Goal: Task Accomplishment & Management: Complete application form

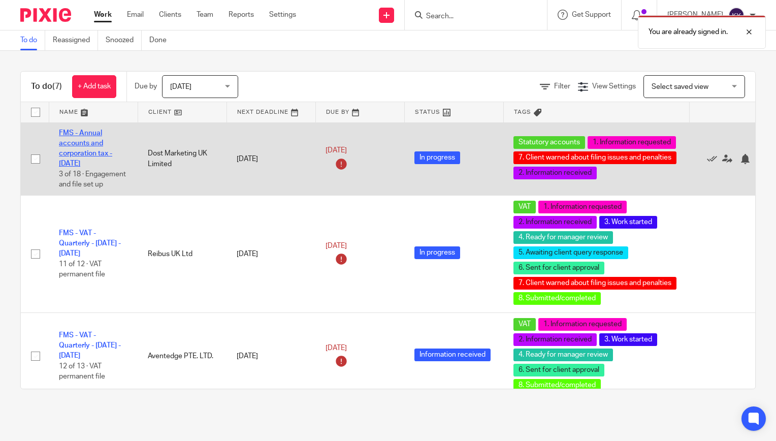
click at [77, 155] on link "FMS - Annual accounts and corporation tax - June 2024" at bounding box center [85, 149] width 53 height 38
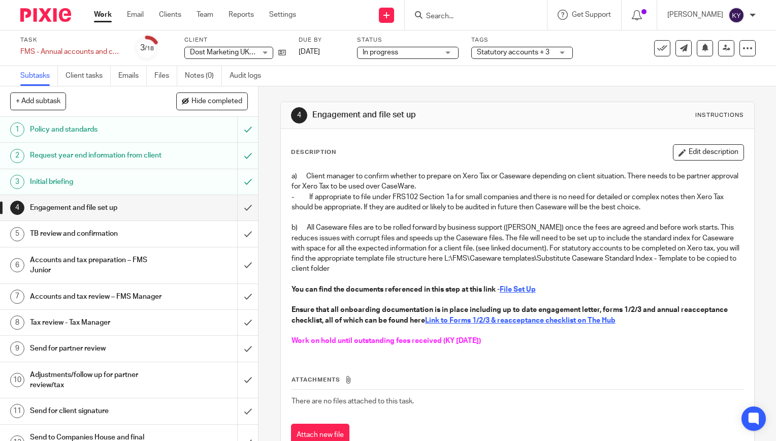
click at [479, 13] on input "Search" at bounding box center [470, 16] width 91 height 9
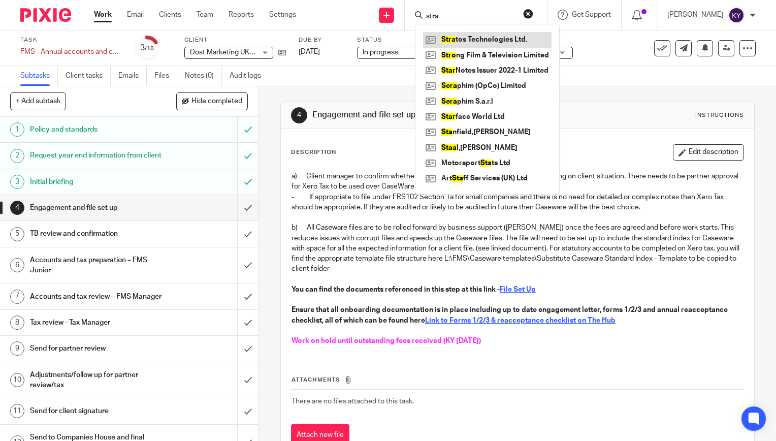
type input "stra"
click at [496, 36] on link at bounding box center [487, 39] width 129 height 15
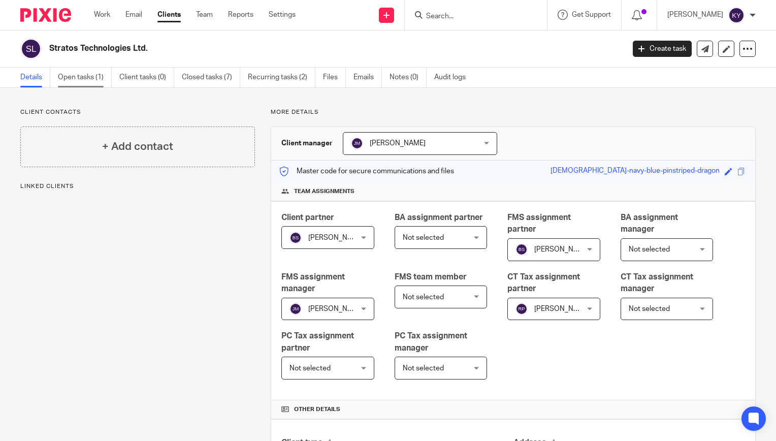
click at [75, 80] on link "Open tasks (1)" at bounding box center [85, 78] width 54 height 20
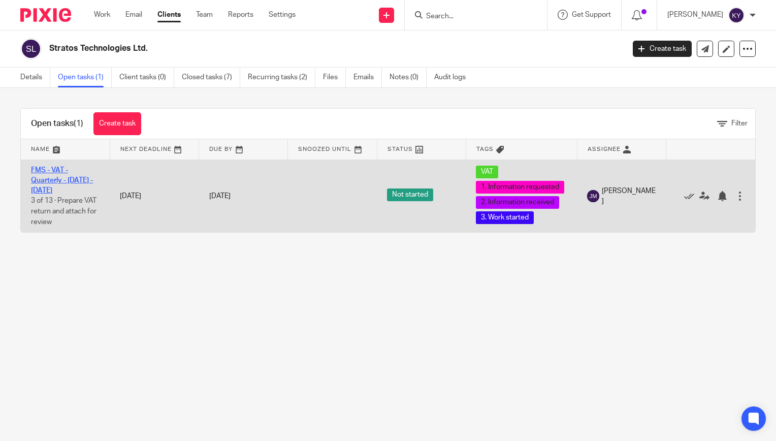
click at [58, 170] on link "FMS - VAT - Quarterly - May - July, 2025" at bounding box center [62, 181] width 62 height 28
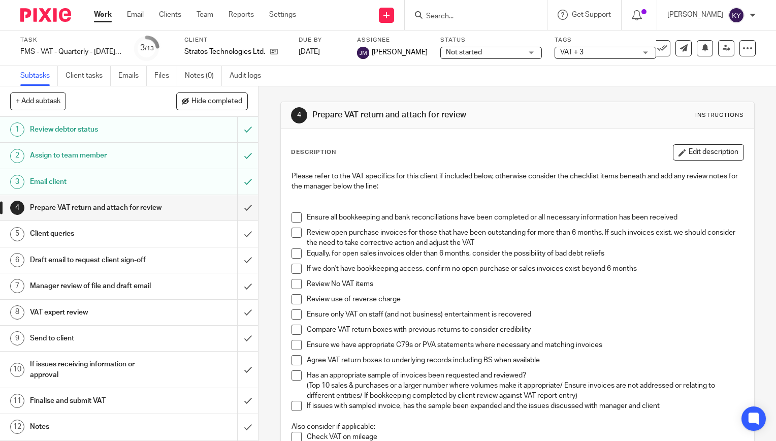
click at [79, 132] on h1 "Review debtor status" at bounding box center [96, 129] width 132 height 15
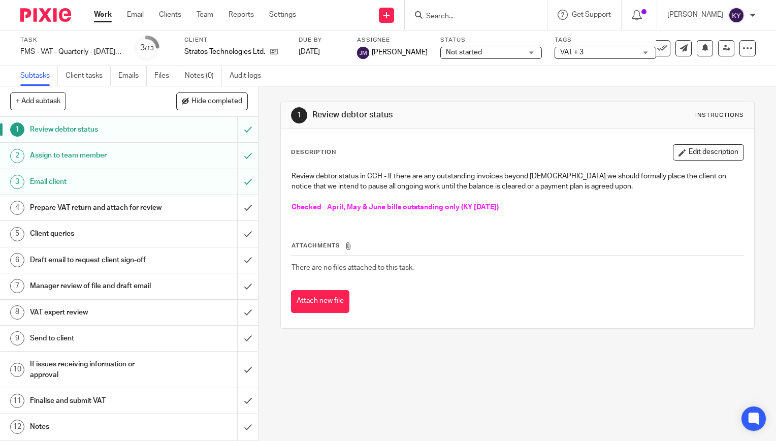
click at [494, 377] on div "1 Review debtor status Instructions Description Edit description Review debtor …" at bounding box center [518, 263] width 518 height 355
drag, startPoint x: 402, startPoint y: 381, endPoint x: 399, endPoint y: 350, distance: 31.2
click at [403, 381] on div "1 Review debtor status Instructions Description Edit description Review debtor …" at bounding box center [518, 263] width 518 height 355
click at [457, 362] on div "1 Review debtor status Instructions Description Edit description Review debtor …" at bounding box center [518, 263] width 518 height 355
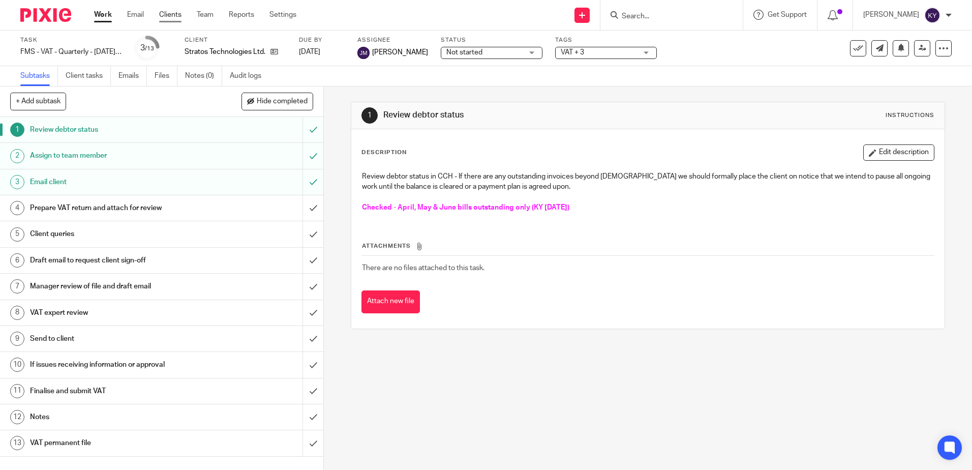
click at [171, 13] on link "Clients" at bounding box center [170, 15] width 22 height 10
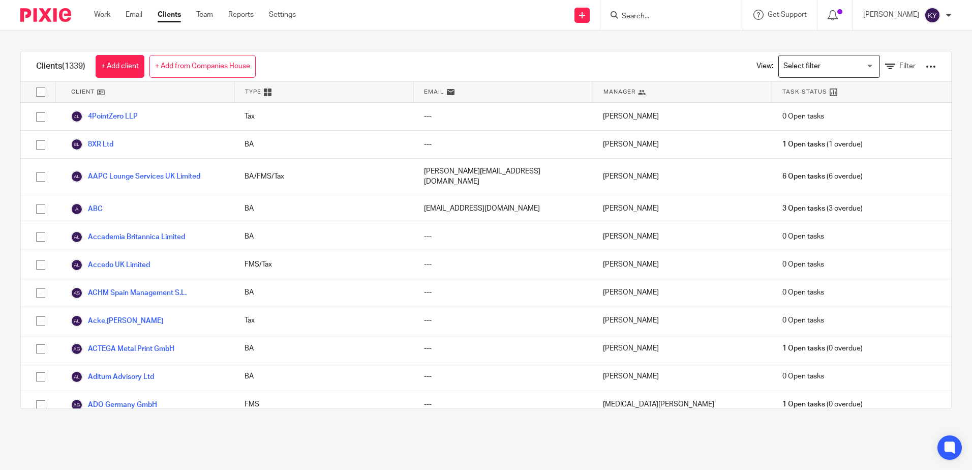
click at [295, 37] on div "Clients (1339) + Add client + Add from Companies House View: Loading... Filter …" at bounding box center [486, 229] width 972 height 398
click at [296, 39] on div "Clients (1339) + Add client + Add from Companies House View: Loading... Filter …" at bounding box center [486, 229] width 972 height 398
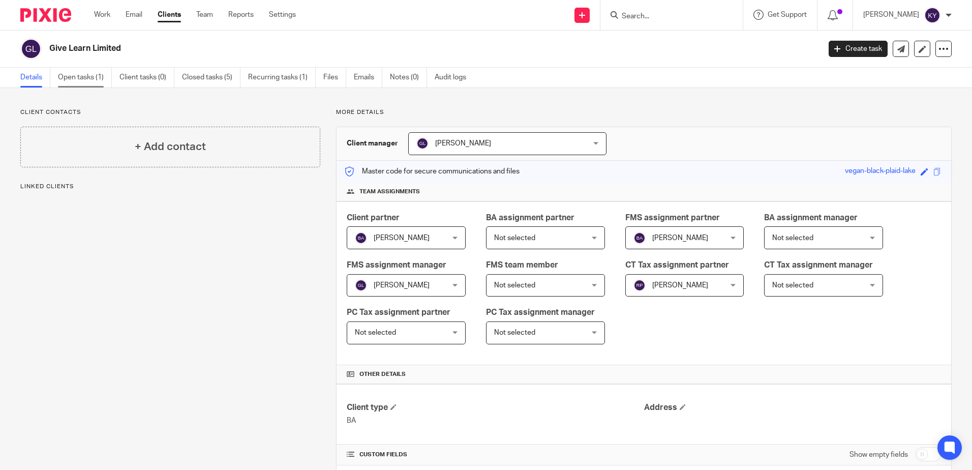
click at [78, 74] on link "Open tasks (1)" at bounding box center [85, 78] width 54 height 20
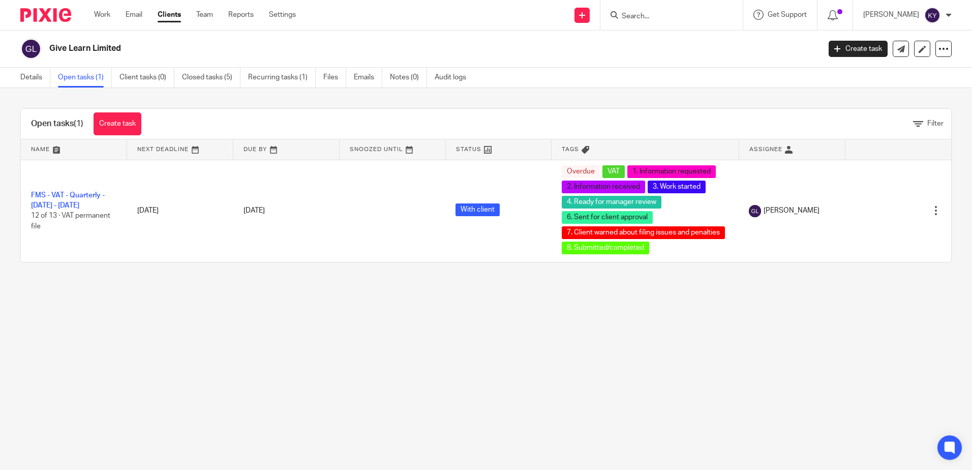
click at [227, 322] on main "Give Learn Limited Create task Update from Companies House Export data Merge Ar…" at bounding box center [486, 235] width 972 height 470
click at [124, 126] on link "Create task" at bounding box center [117, 123] width 48 height 23
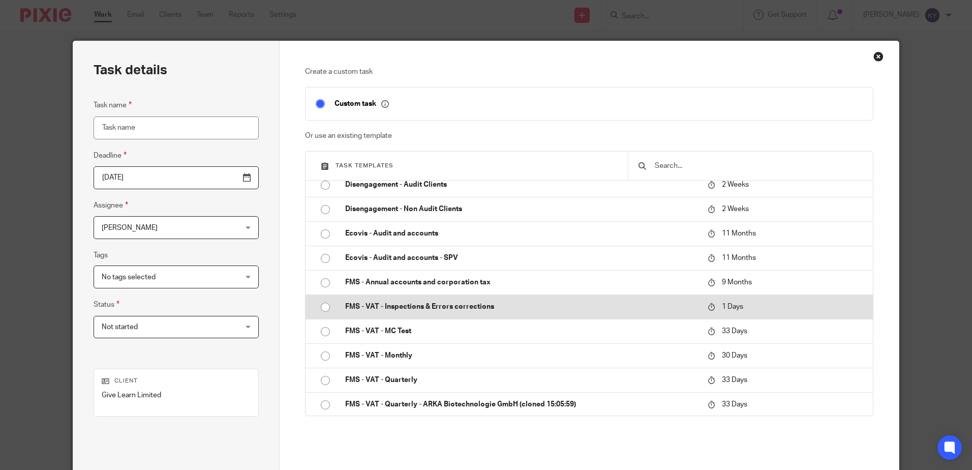
scroll to position [254, 0]
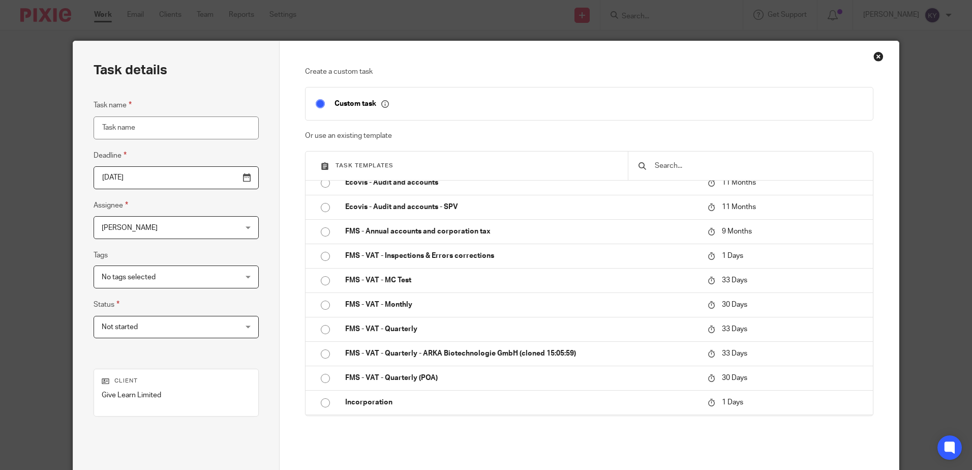
click at [489, 74] on p "Create a custom task" at bounding box center [589, 72] width 568 height 10
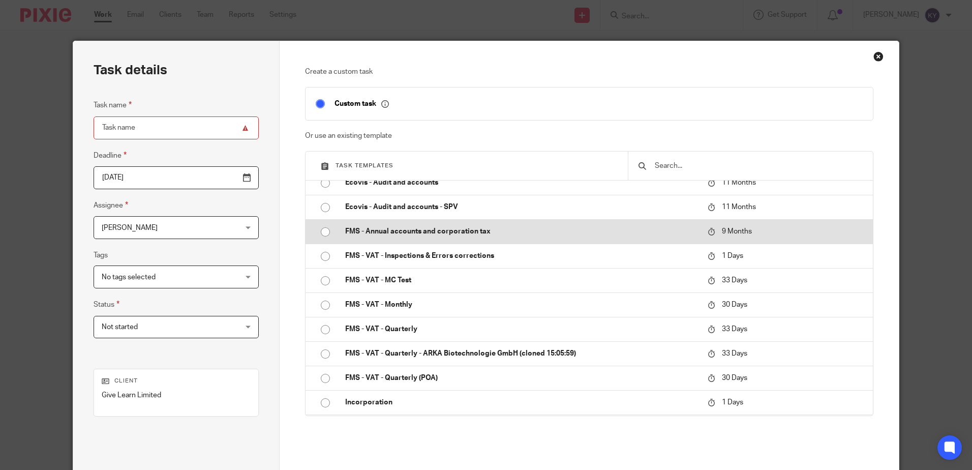
click at [397, 232] on p "FMS - Annual accounts and corporation tax" at bounding box center [521, 231] width 352 height 10
type input "2026-05-20"
type input "FMS - Annual accounts and corporation tax - [DATE]"
checkbox input "false"
radio input "true"
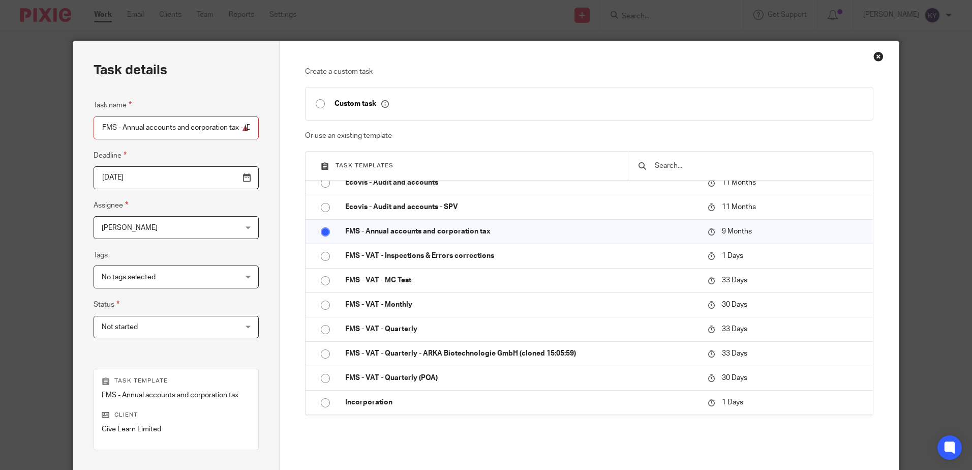
click at [211, 224] on div "Katy Young Katy Young" at bounding box center [175, 227] width 165 height 23
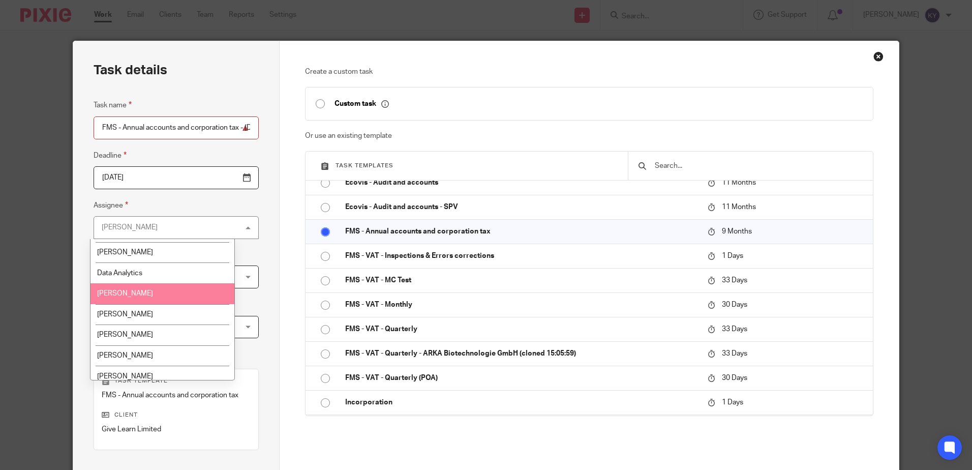
scroll to position [305, 0]
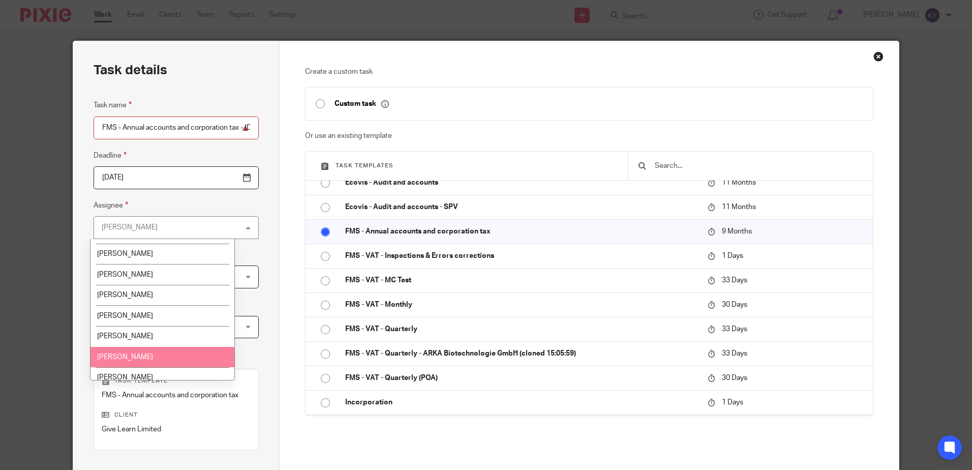
click at [133, 352] on li "[PERSON_NAME]" at bounding box center [162, 357] width 144 height 21
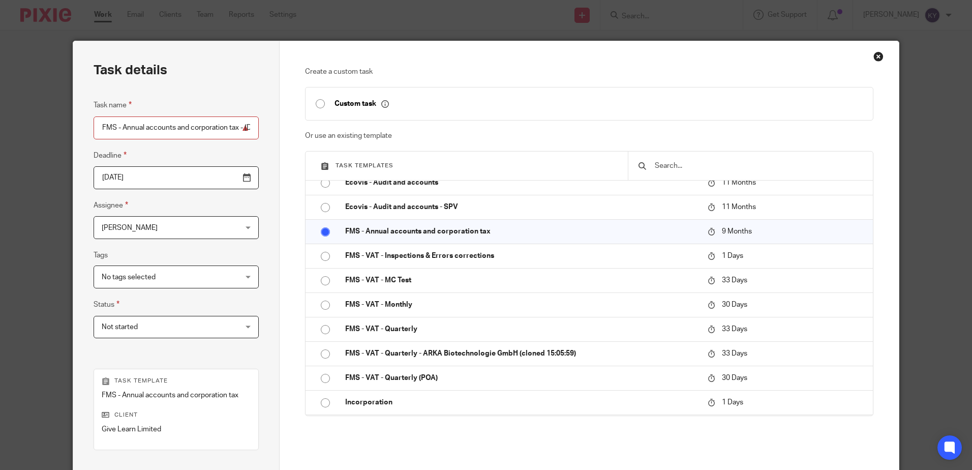
click at [160, 180] on input "2026-05-20" at bounding box center [175, 177] width 165 height 23
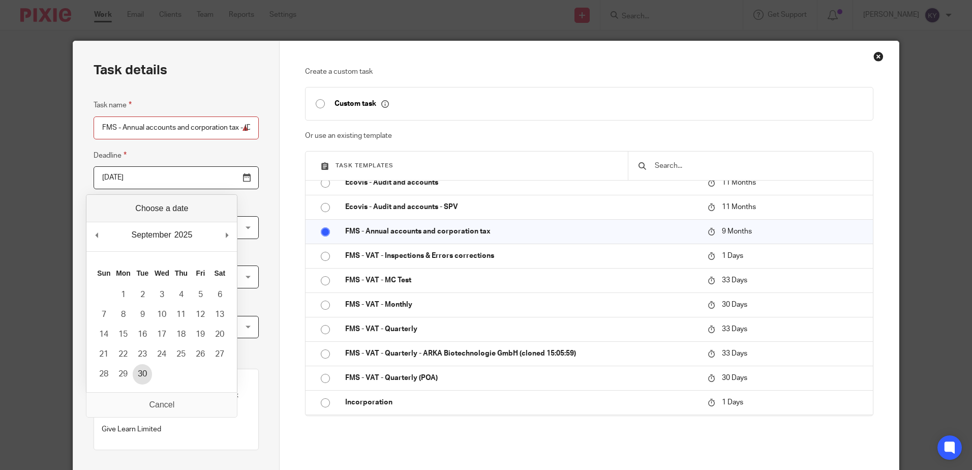
type input "2025-09-30"
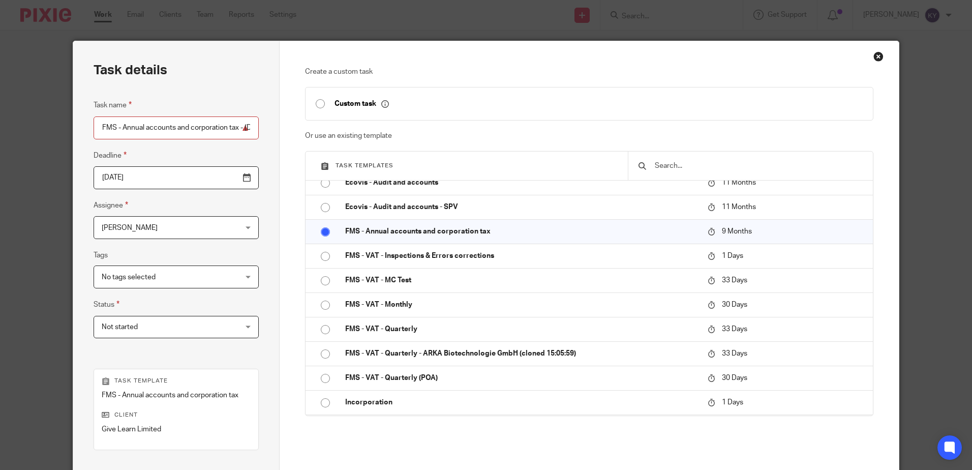
click at [258, 274] on div "Task details Task name FMS - Annual accounts and corporation tax - August 2025 …" at bounding box center [176, 300] width 206 height 518
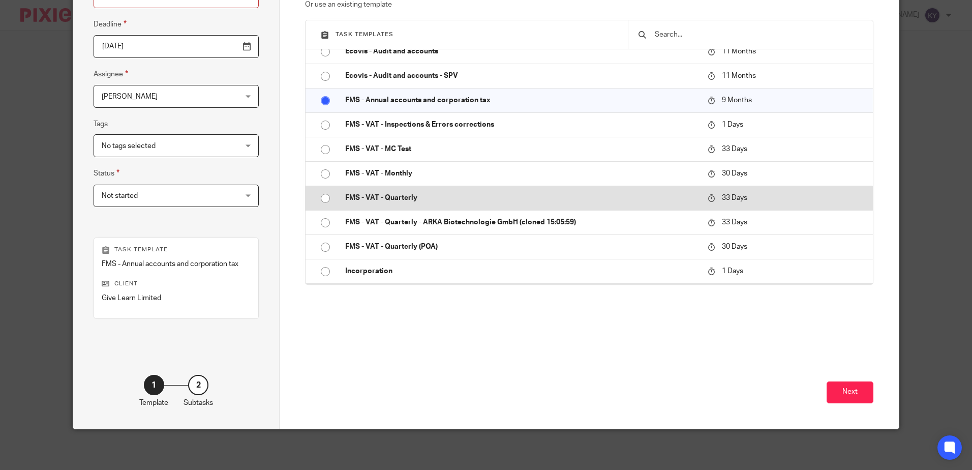
scroll to position [0, 0]
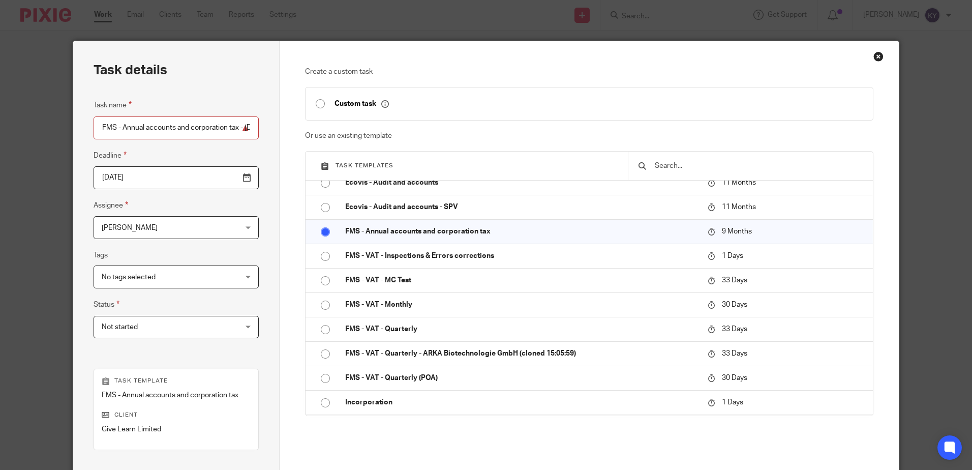
click at [195, 325] on span "Not started" at bounding box center [164, 326] width 125 height 21
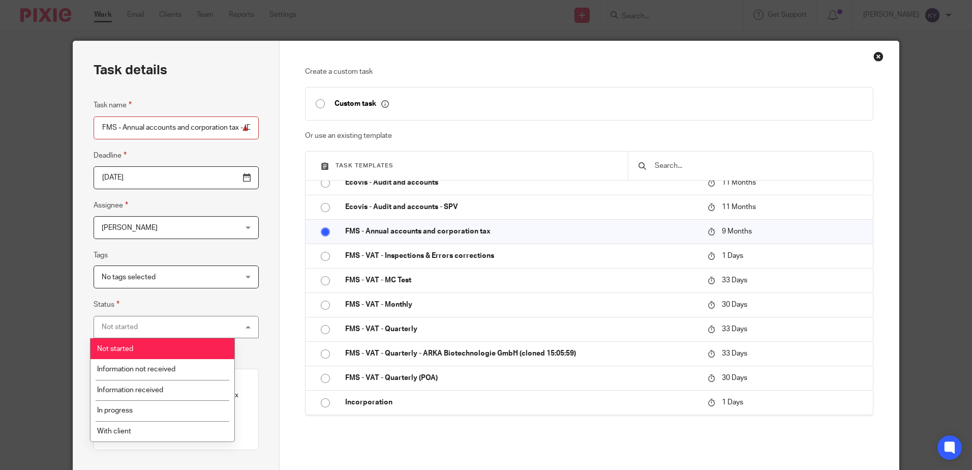
click at [250, 325] on div "Task details Task name FMS - Annual accounts and corporation tax - August 2025 …" at bounding box center [176, 300] width 206 height 518
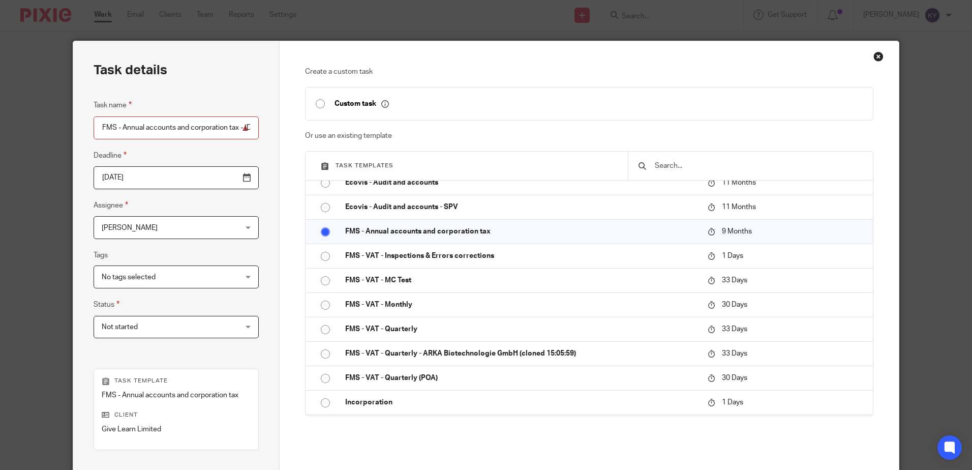
scroll to position [131, 0]
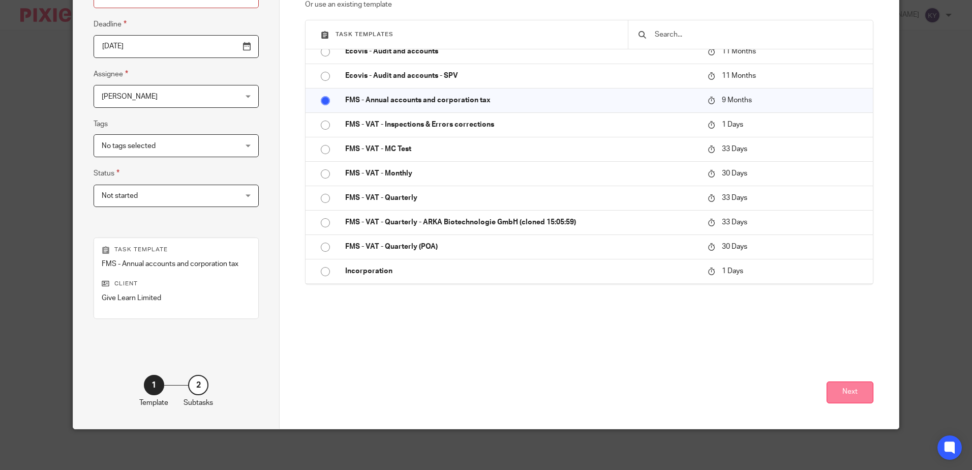
click at [848, 399] on button "Next" at bounding box center [849, 392] width 47 height 22
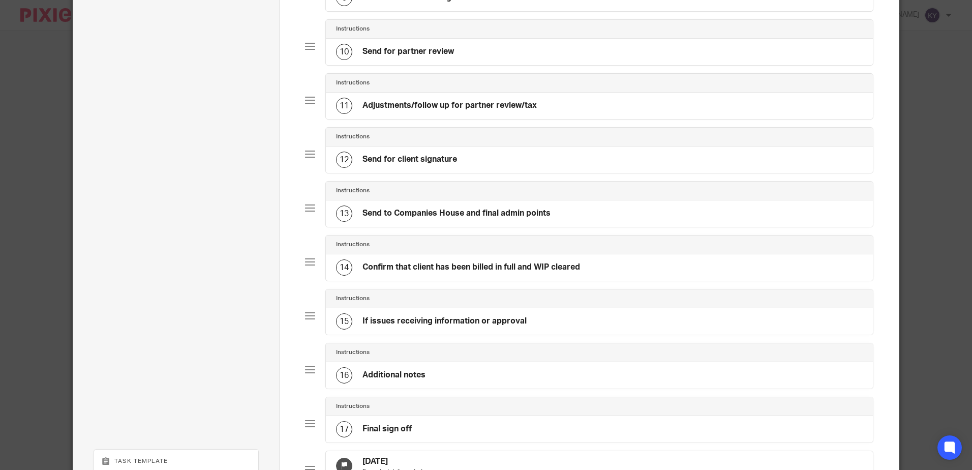
scroll to position [786, 0]
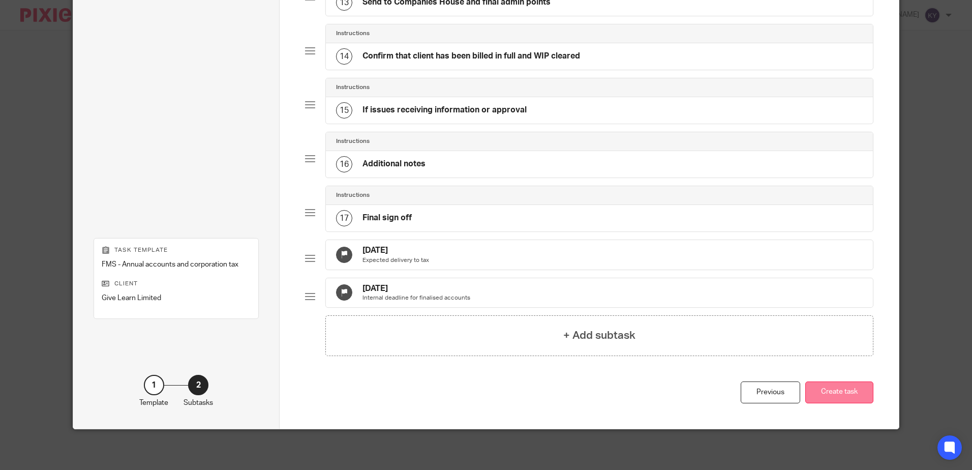
click at [835, 398] on button "Create task" at bounding box center [839, 392] width 68 height 22
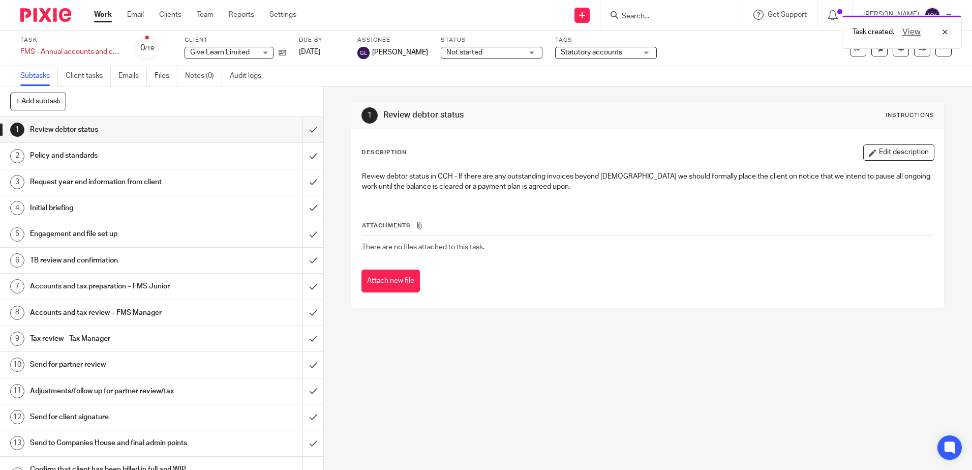
click at [409, 364] on div "1 Review debtor status Instructions Description Edit description Review debtor …" at bounding box center [648, 277] width 648 height 383
click at [170, 16] on link "Clients" at bounding box center [170, 15] width 22 height 10
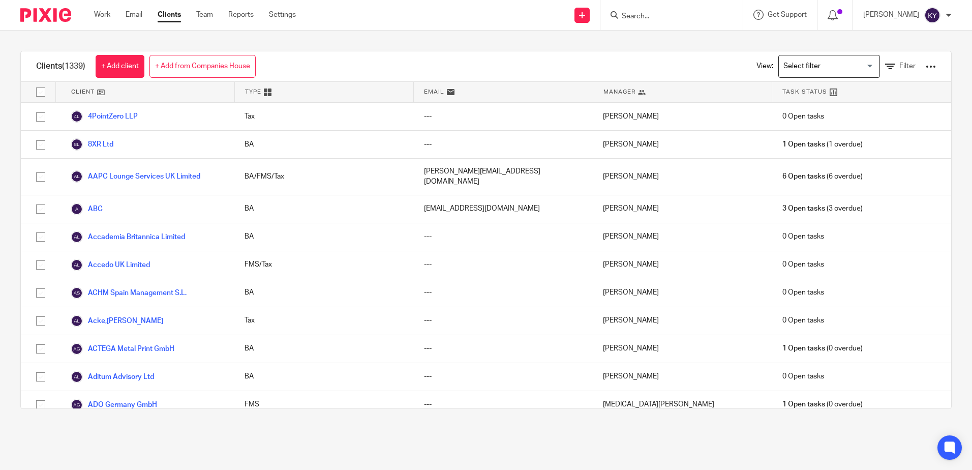
click at [123, 73] on link "+ Add client" at bounding box center [120, 66] width 49 height 23
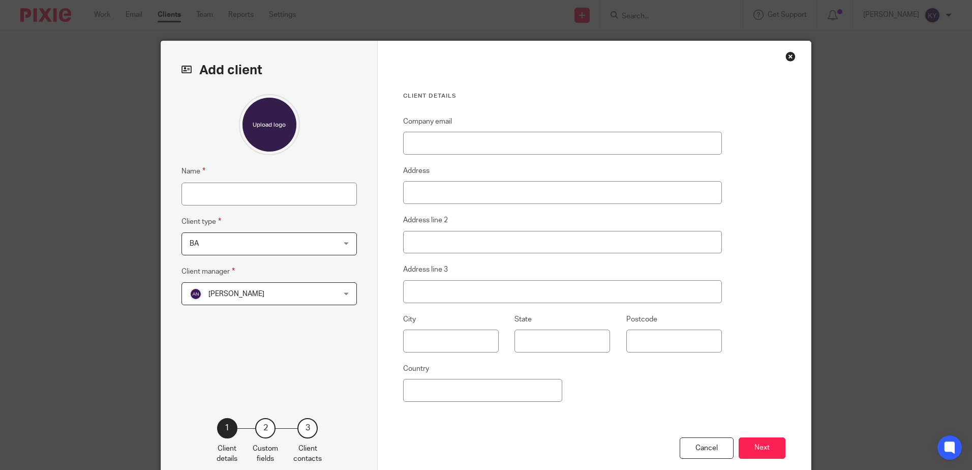
scroll to position [55, 0]
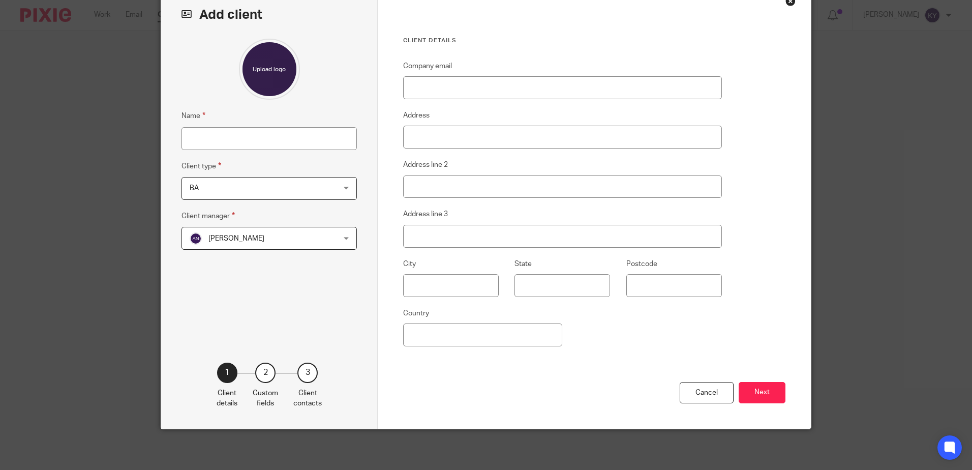
click at [264, 379] on div "2" at bounding box center [265, 372] width 20 height 20
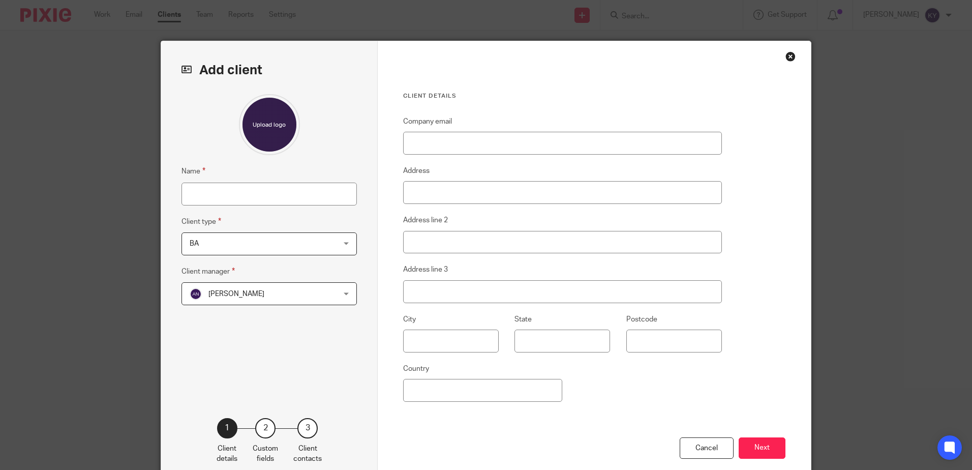
click at [785, 57] on div "Close this dialog window" at bounding box center [790, 56] width 10 height 10
click at [786, 55] on div "Close this dialog window" at bounding box center [790, 56] width 10 height 10
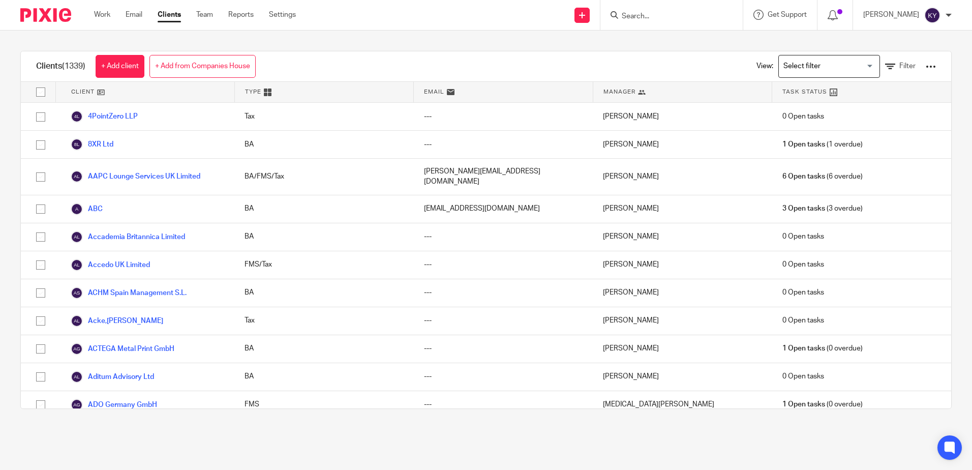
click at [651, 19] on input "Search" at bounding box center [665, 16] width 91 height 9
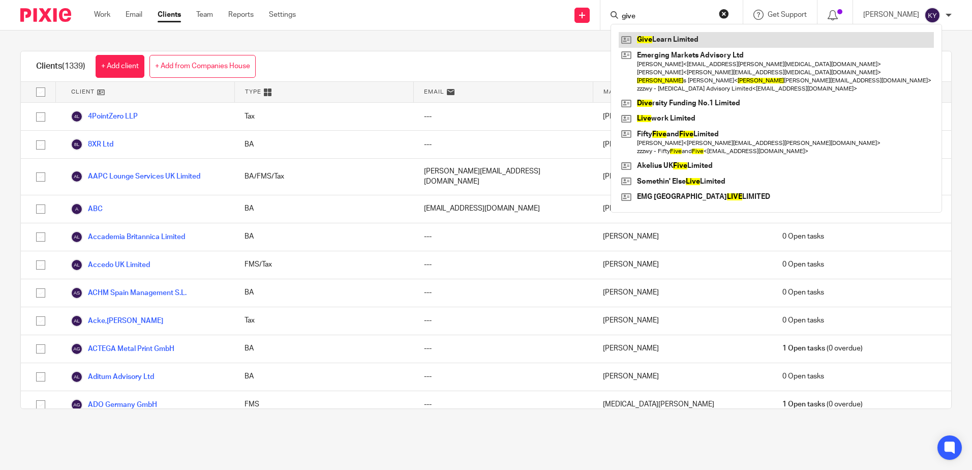
type input "give"
click at [690, 41] on link at bounding box center [775, 39] width 315 height 15
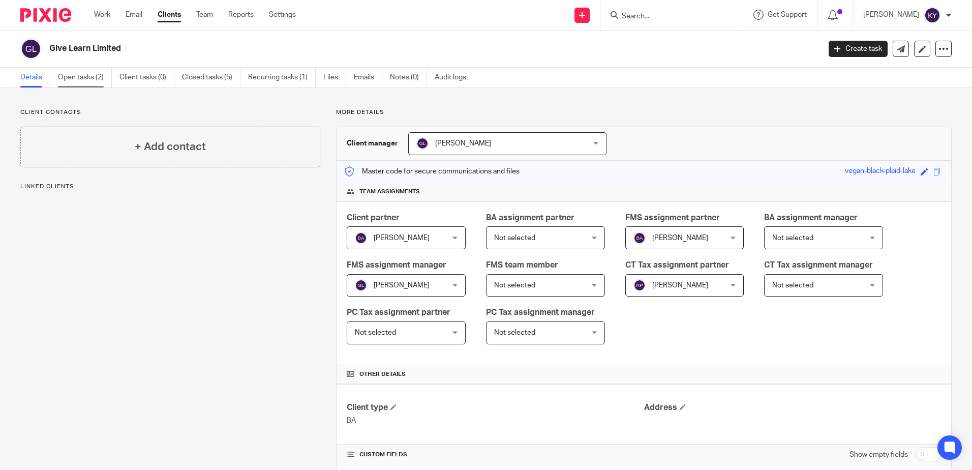
click at [77, 81] on link "Open tasks (2)" at bounding box center [85, 78] width 54 height 20
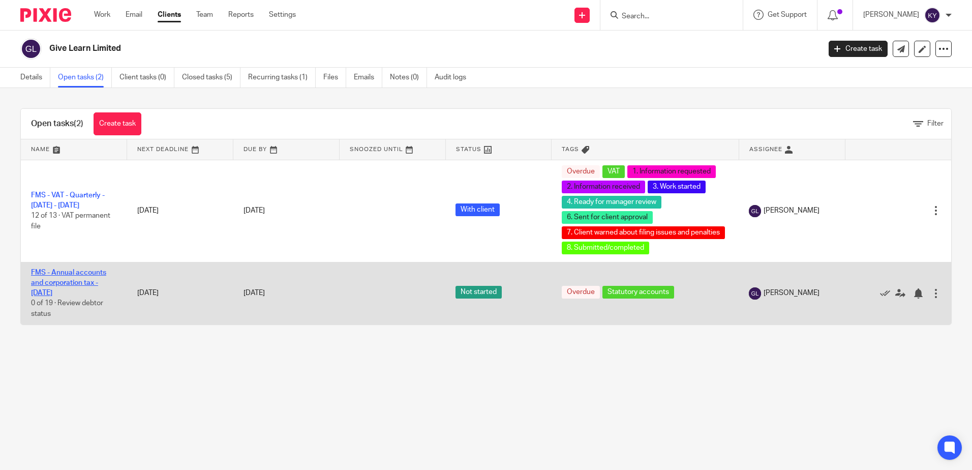
click at [58, 274] on link "FMS - Annual accounts and corporation tax - August 2025" at bounding box center [68, 283] width 75 height 28
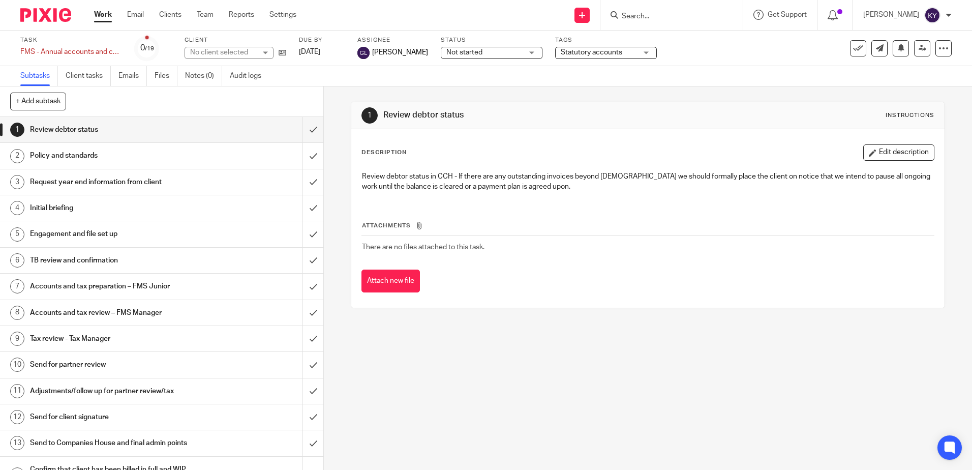
click at [607, 54] on span "Statutory accounts" at bounding box center [598, 52] width 76 height 11
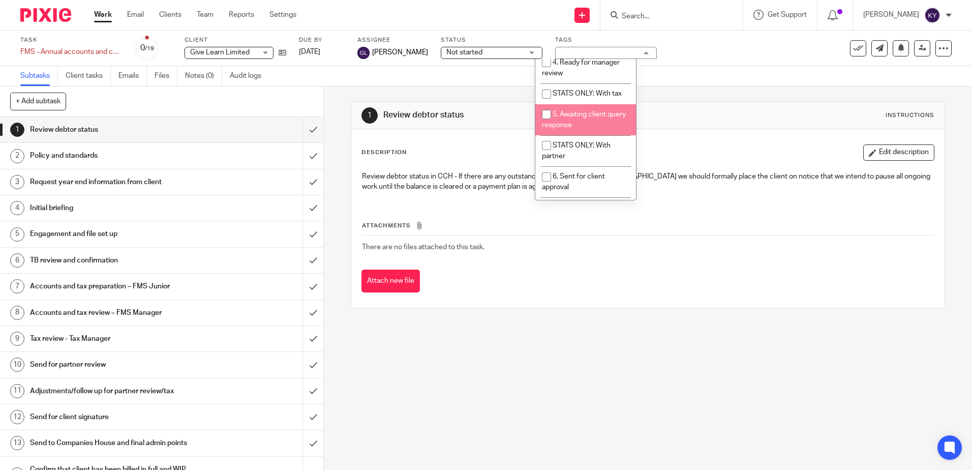
scroll to position [356, 0]
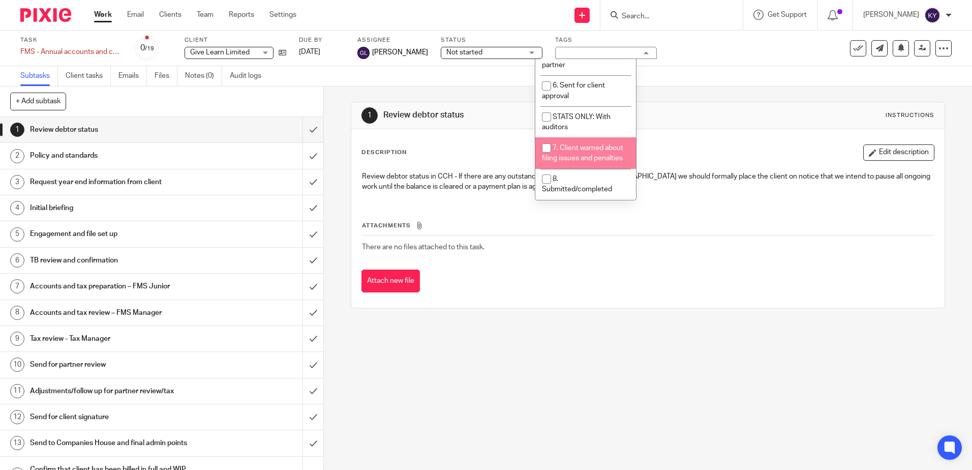
click at [408, 346] on div "1 Review debtor status Instructions Description Edit description Review debtor …" at bounding box center [648, 277] width 648 height 383
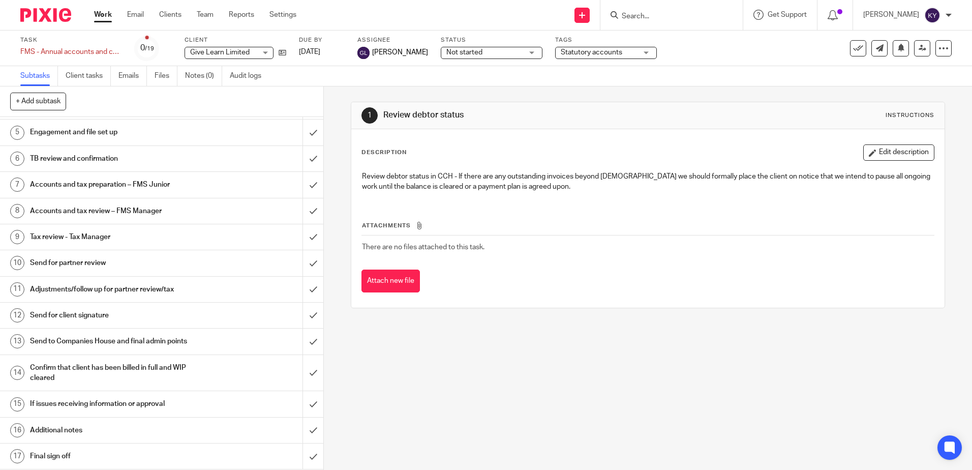
scroll to position [152, 0]
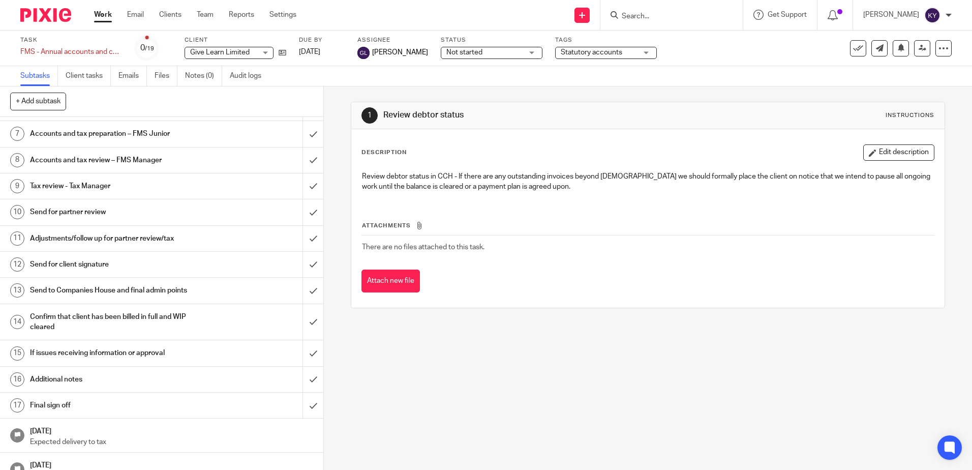
click at [579, 50] on span "Statutory accounts" at bounding box center [590, 52] width 61 height 7
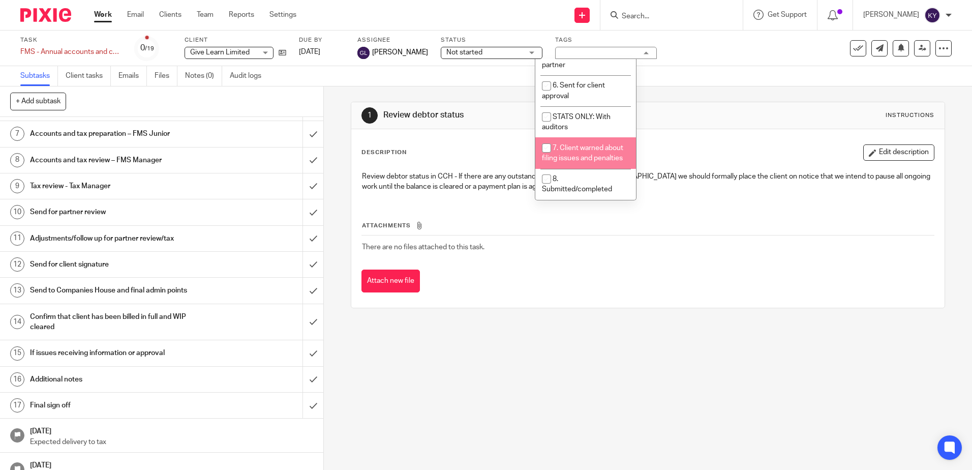
scroll to position [366, 0]
click at [439, 359] on div "1 Review debtor status Instructions Description Edit description Review debtor …" at bounding box center [648, 277] width 648 height 383
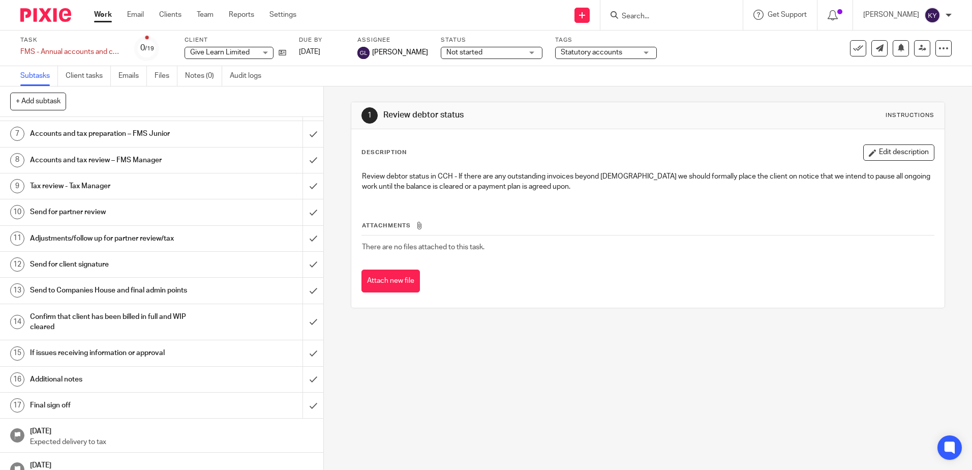
scroll to position [0, 0]
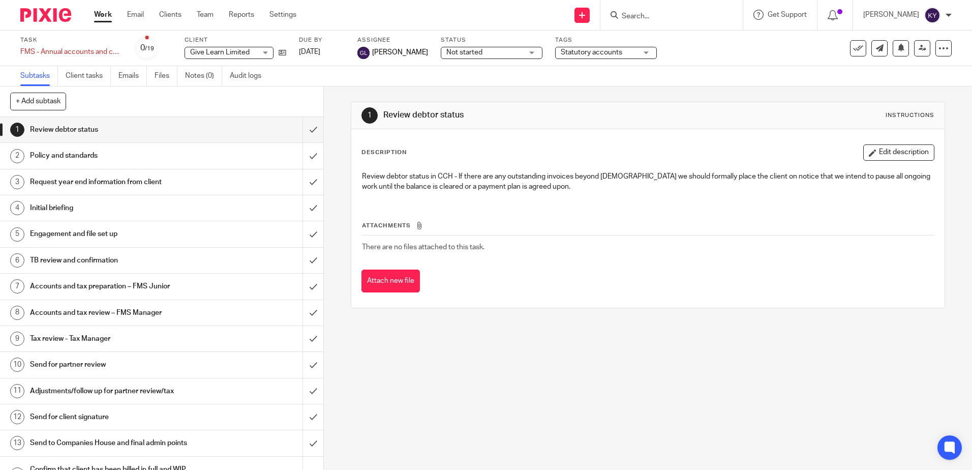
click at [426, 365] on div "1 Review debtor status Instructions Description Edit description Review debtor …" at bounding box center [648, 277] width 648 height 383
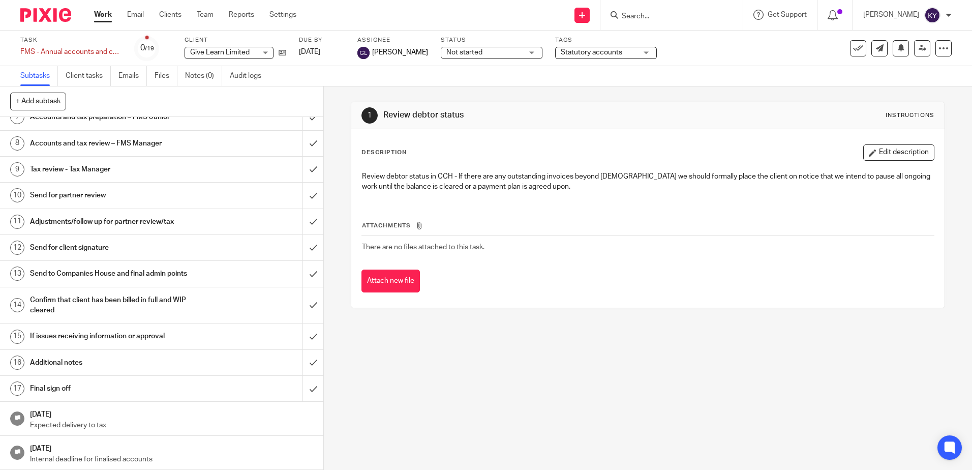
click at [478, 383] on div "1 Review debtor status Instructions Description Edit description Review debtor …" at bounding box center [648, 277] width 648 height 383
click at [605, 336] on div "1 Review debtor status Instructions Description Edit description Review debtor …" at bounding box center [648, 277] width 648 height 383
click at [514, 400] on div "1 Review debtor status Instructions Description Edit description Review debtor …" at bounding box center [648, 277] width 648 height 383
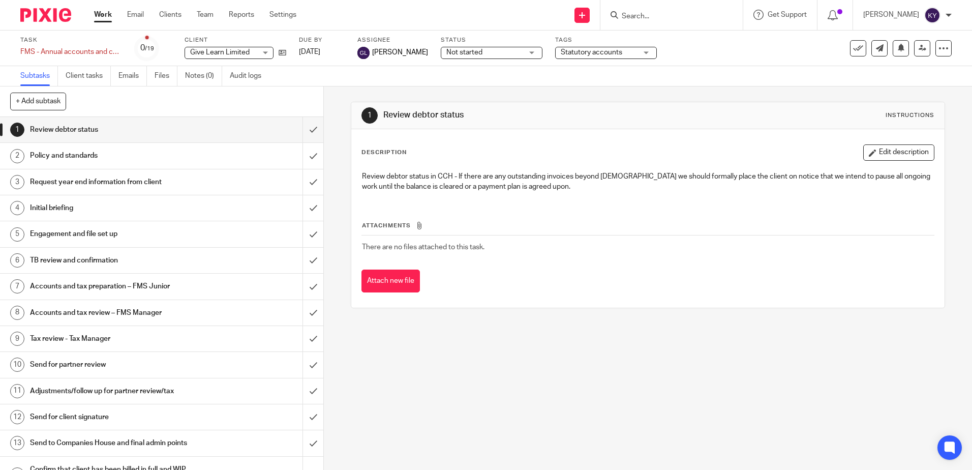
click at [677, 19] on input "Search" at bounding box center [665, 16] width 91 height 9
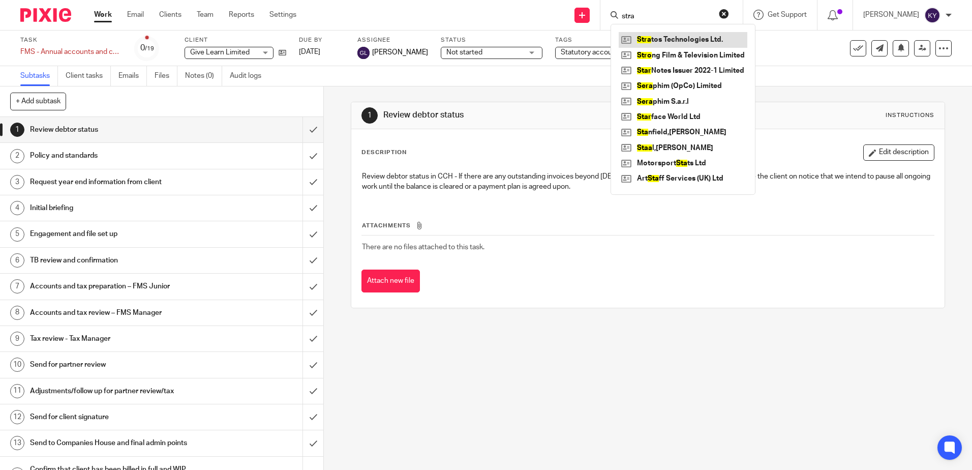
type input "stra"
click at [671, 36] on link at bounding box center [682, 39] width 129 height 15
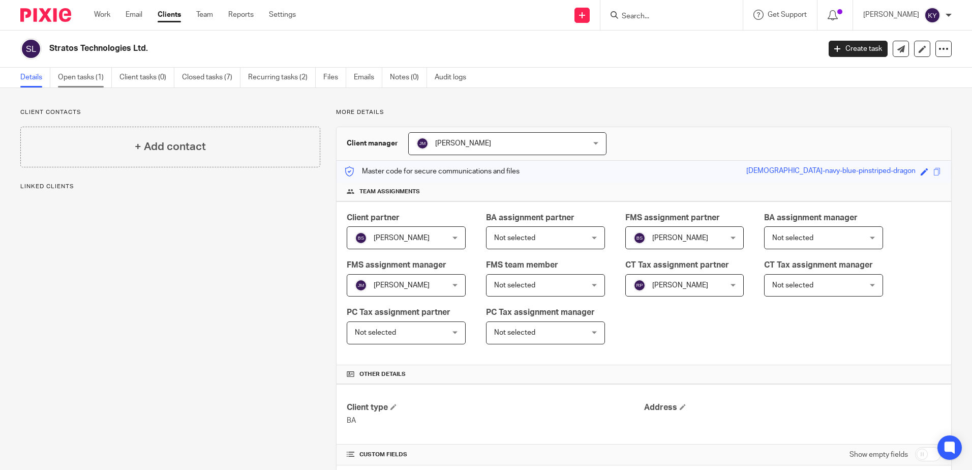
click at [86, 81] on link "Open tasks (1)" at bounding box center [85, 78] width 54 height 20
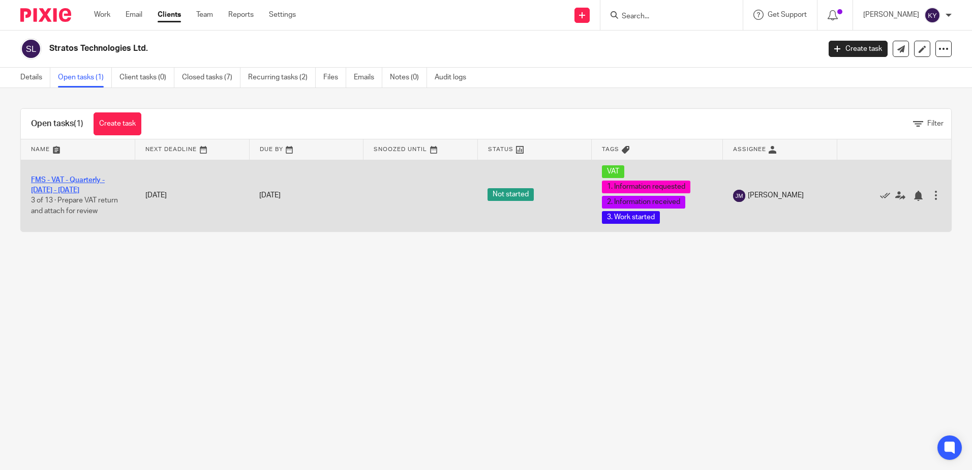
click at [68, 182] on link "FMS - VAT - Quarterly - [DATE] - [DATE]" at bounding box center [68, 184] width 74 height 17
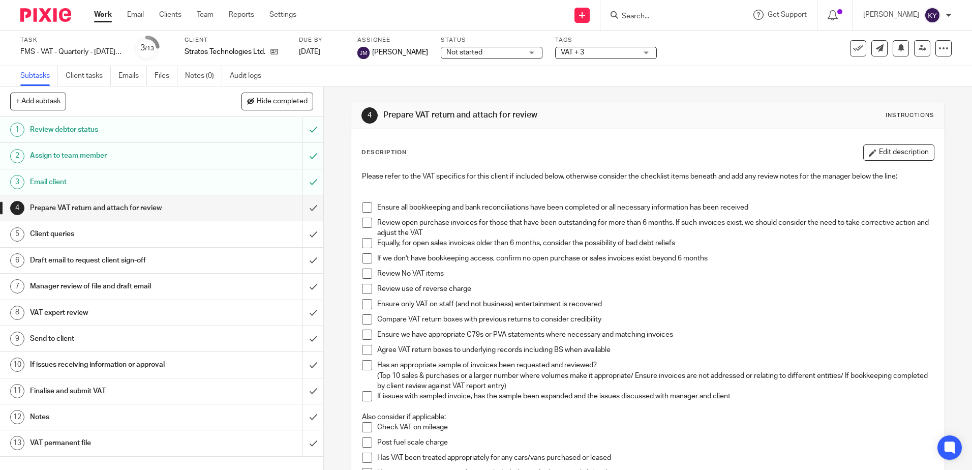
click at [61, 304] on link "8 VAT expert review" at bounding box center [151, 312] width 302 height 25
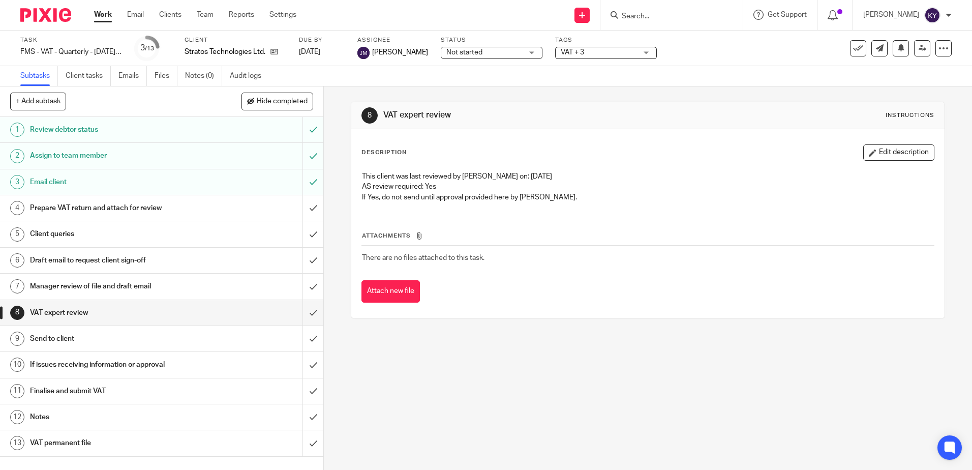
click at [551, 374] on div "8 VAT expert review Instructions Description Edit description This client was l…" at bounding box center [648, 277] width 648 height 383
